Goal: Find specific page/section: Find specific page/section

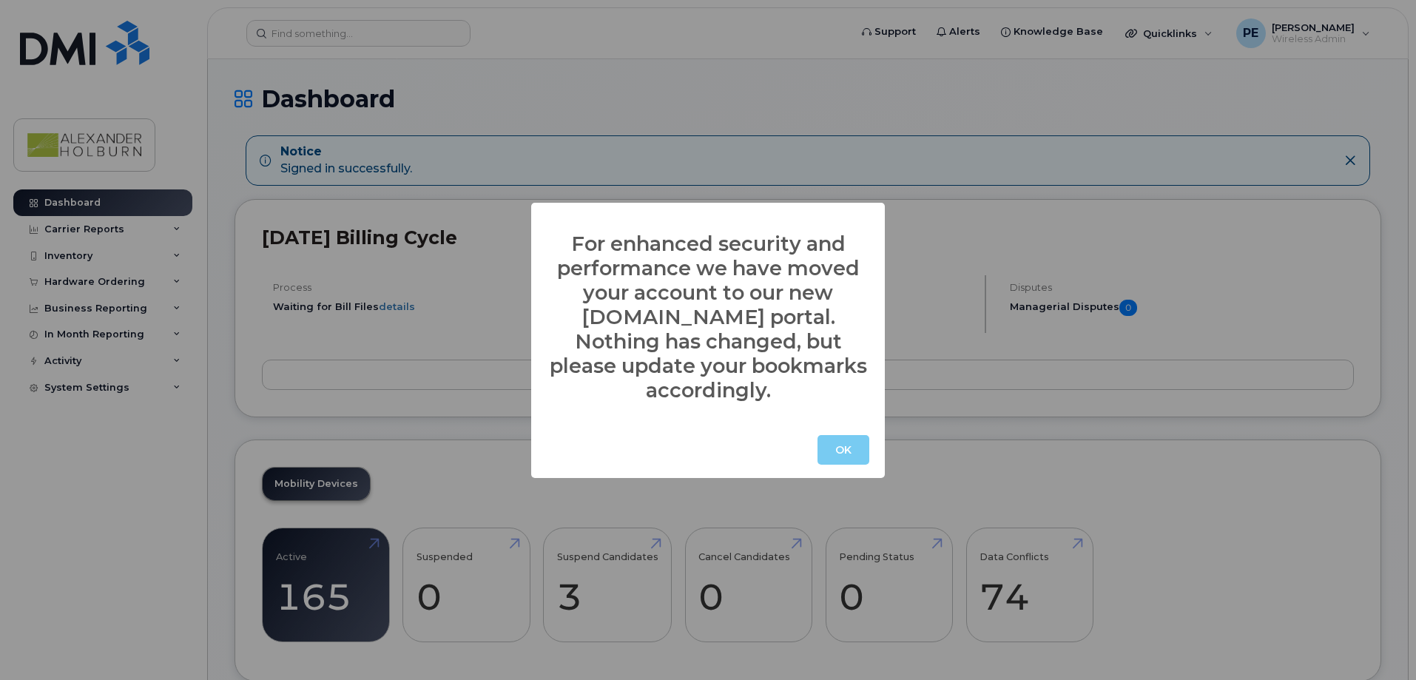
click at [836, 441] on button "OK" at bounding box center [843, 450] width 52 height 30
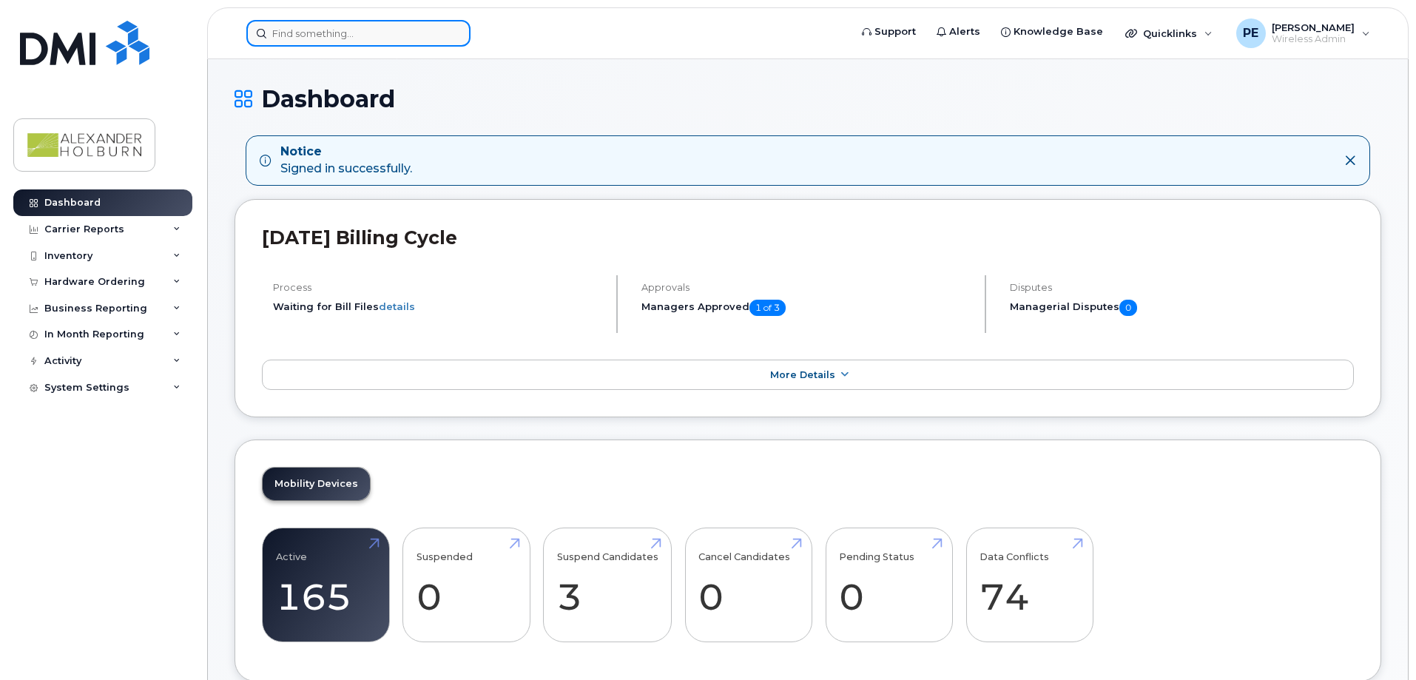
click at [322, 44] on input at bounding box center [358, 33] width 224 height 27
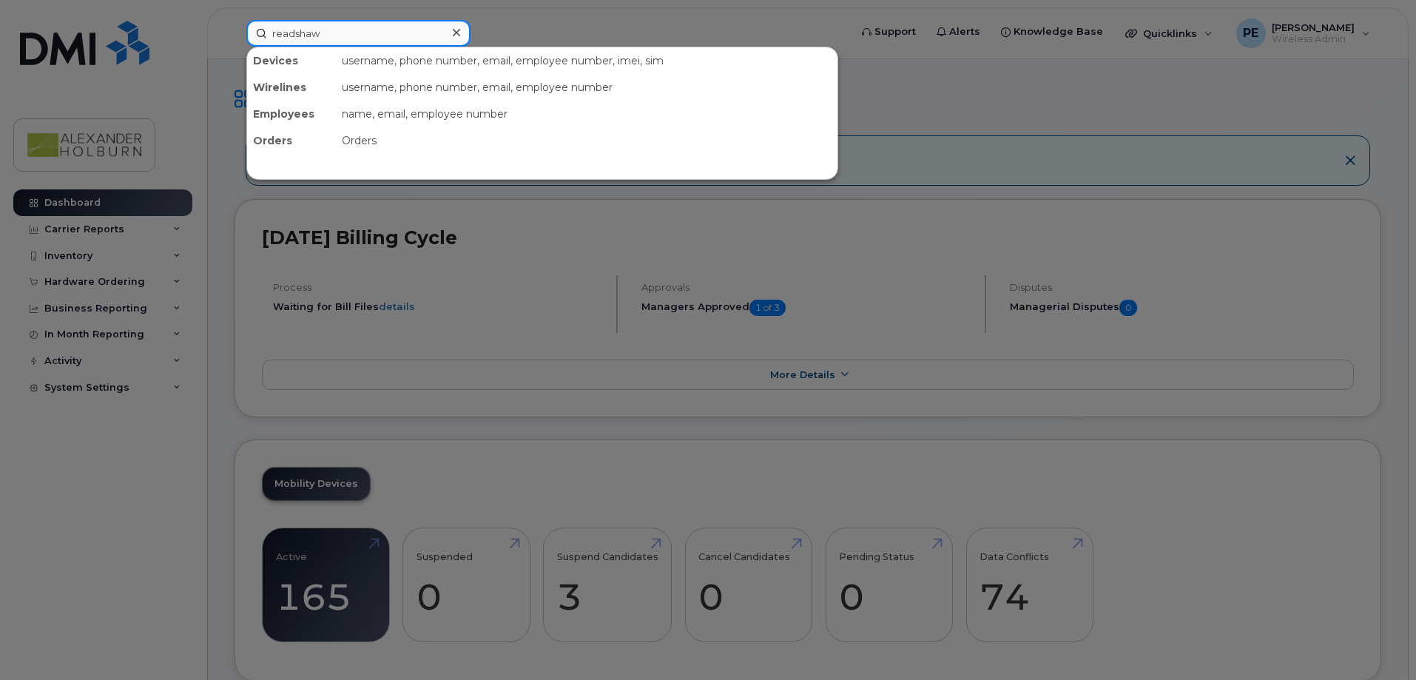
type input "readshaw"
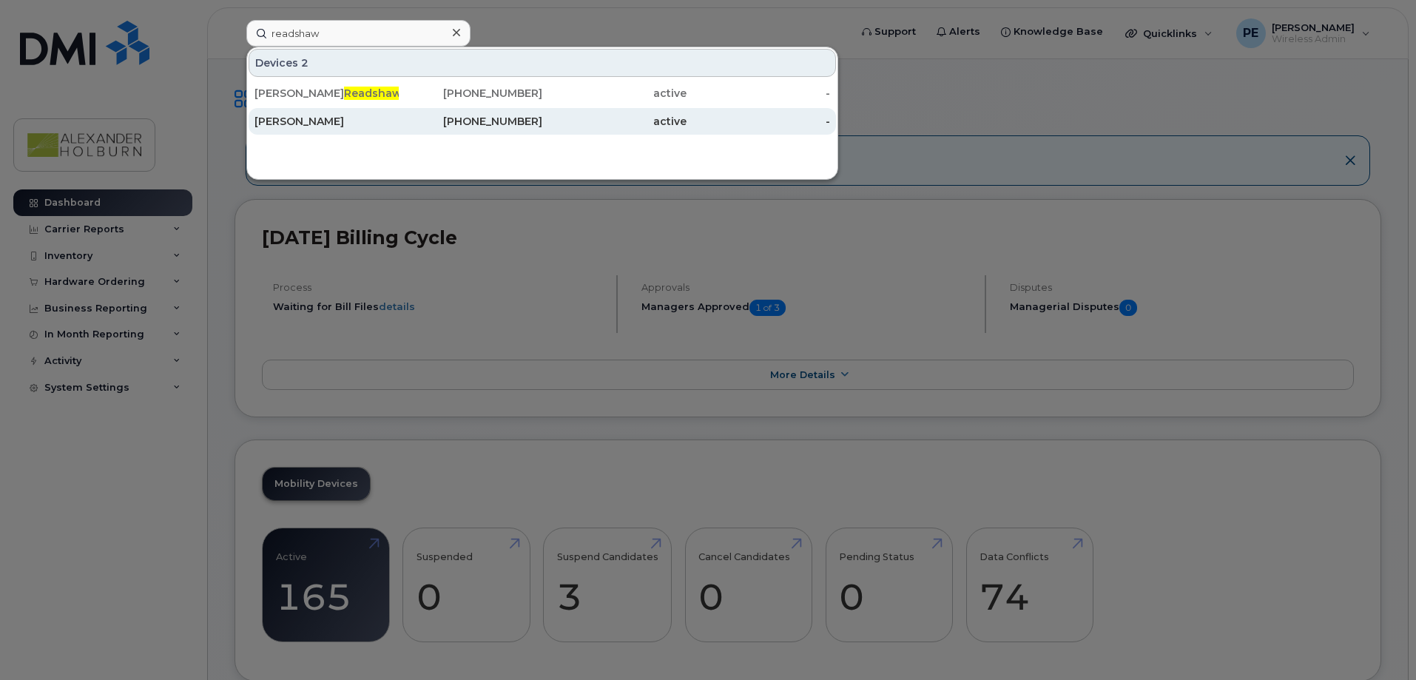
click at [311, 126] on div "[PERSON_NAME]" at bounding box center [326, 121] width 144 height 15
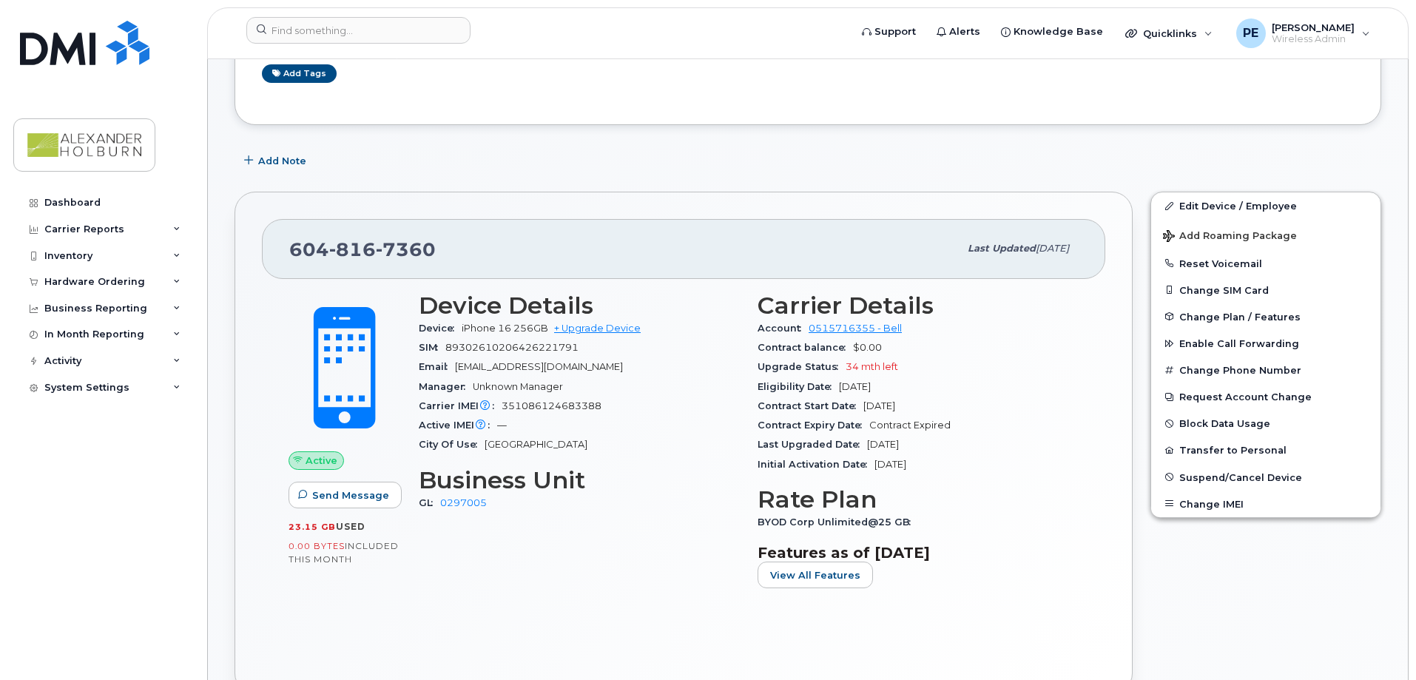
scroll to position [296, 0]
